Goal: Find specific page/section

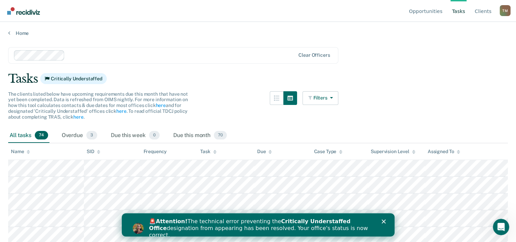
click at [384, 220] on polygon "Close" at bounding box center [383, 221] width 4 height 4
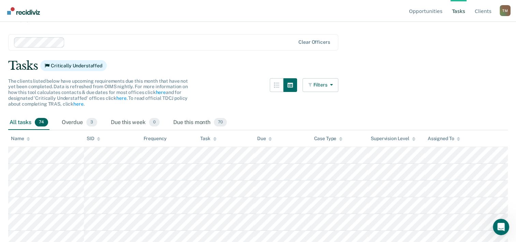
scroll to position [3, 0]
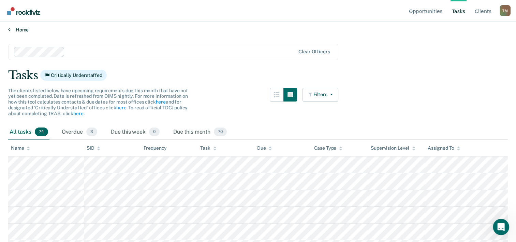
click at [25, 30] on link "Home" at bounding box center [258, 30] width 500 height 6
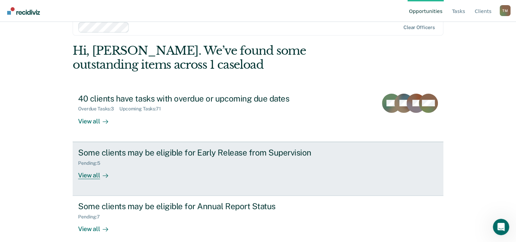
scroll to position [21, 0]
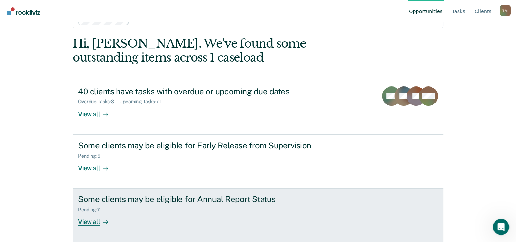
click at [88, 218] on div "View all" at bounding box center [97, 218] width 38 height 13
